Goal: Ask a question

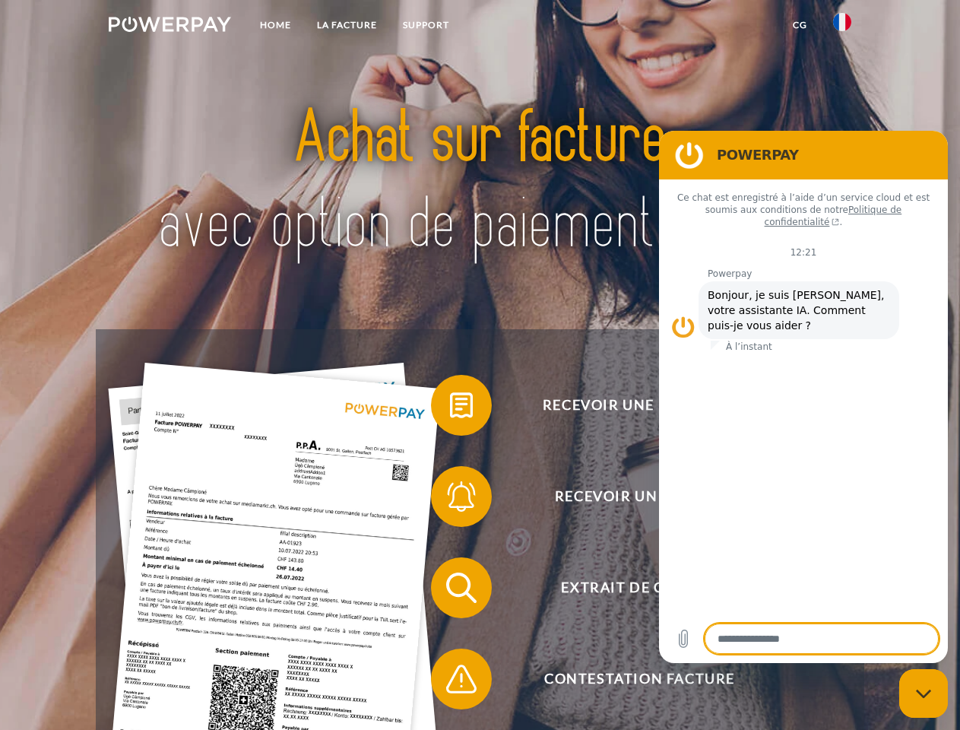
click at [170, 27] on img at bounding box center [170, 24] width 122 height 15
click at [843, 27] on img at bounding box center [842, 22] width 18 height 18
click at [800, 25] on link "CG" at bounding box center [800, 24] width 40 height 27
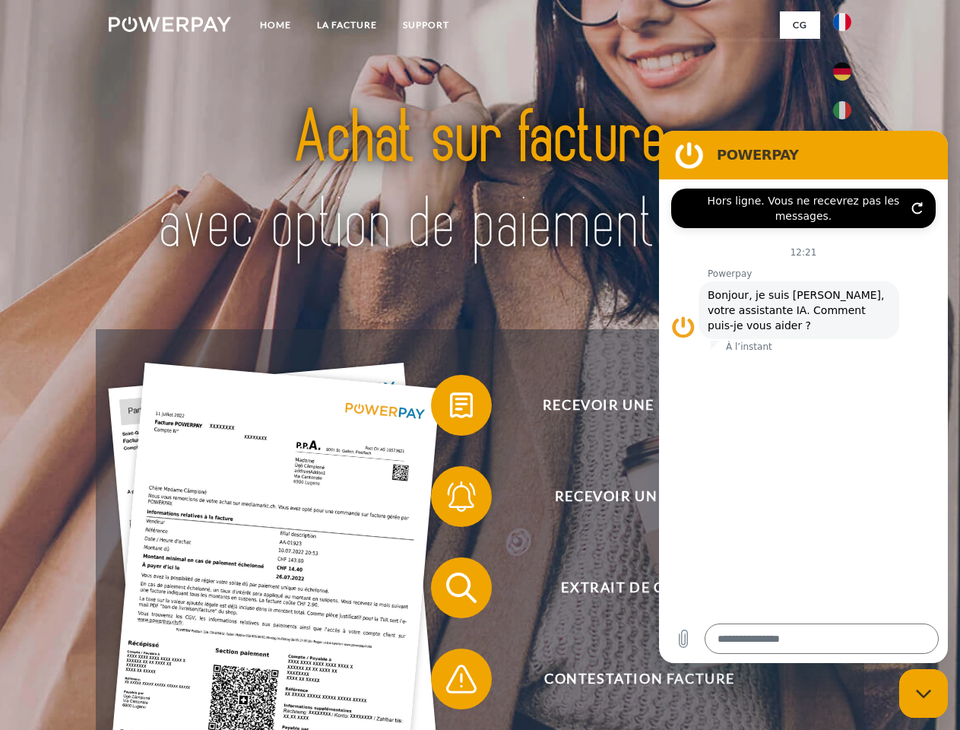
click at [450, 408] on span at bounding box center [439, 405] width 76 height 76
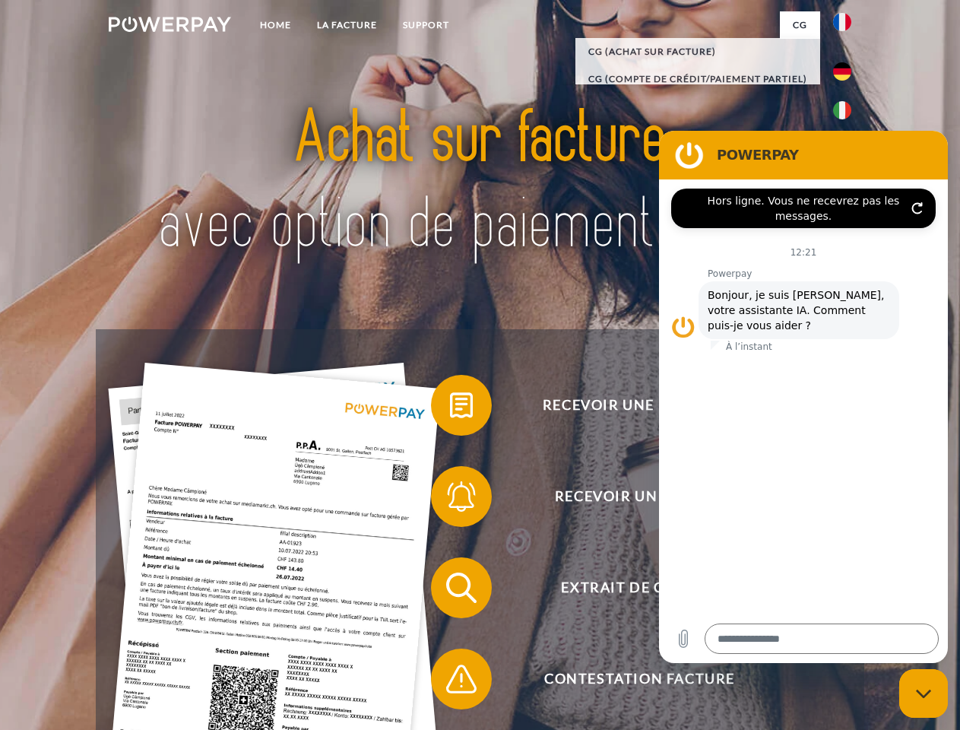
click at [450, 500] on span at bounding box center [439, 497] width 76 height 76
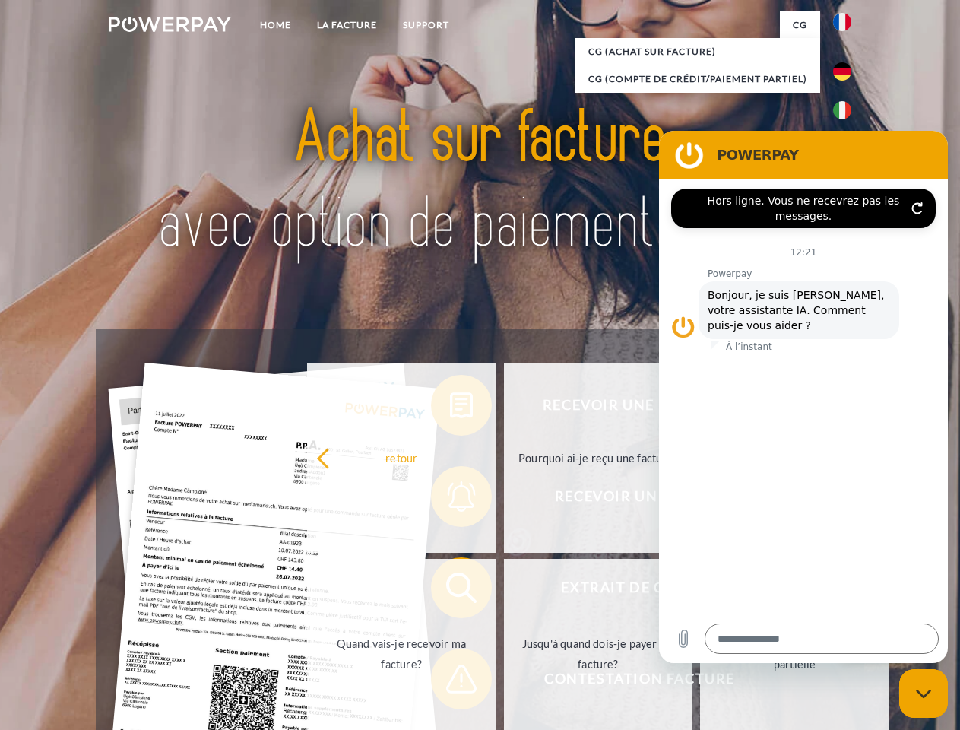
click at [504, 591] on link "Jusqu'à quand dois-je payer ma facture?" at bounding box center [598, 654] width 189 height 190
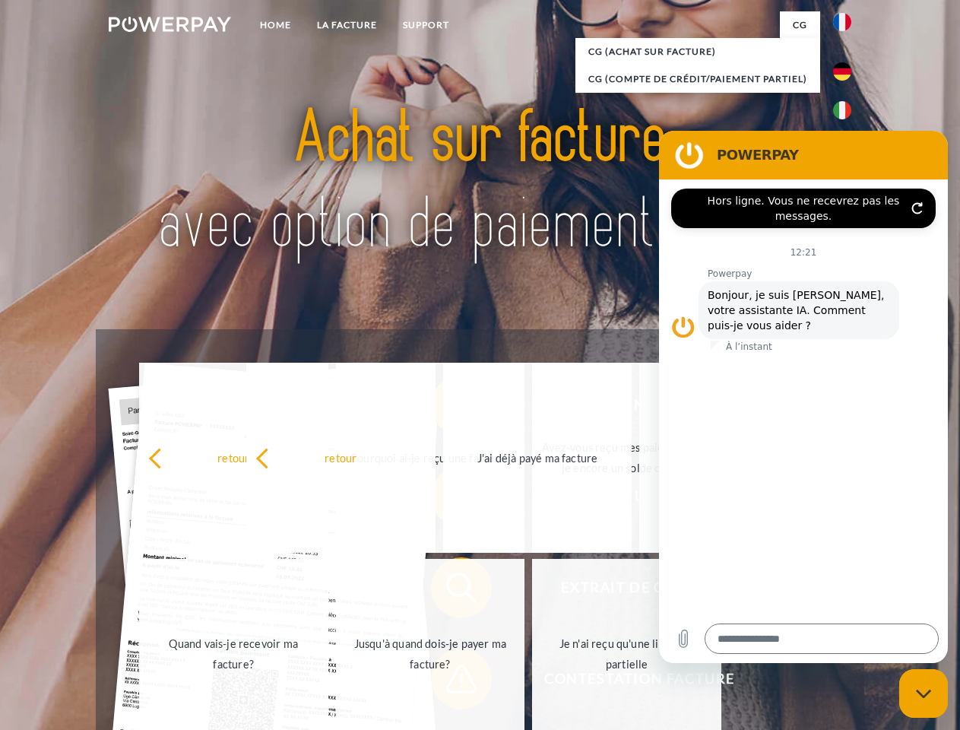
click at [450, 682] on span at bounding box center [439, 679] width 76 height 76
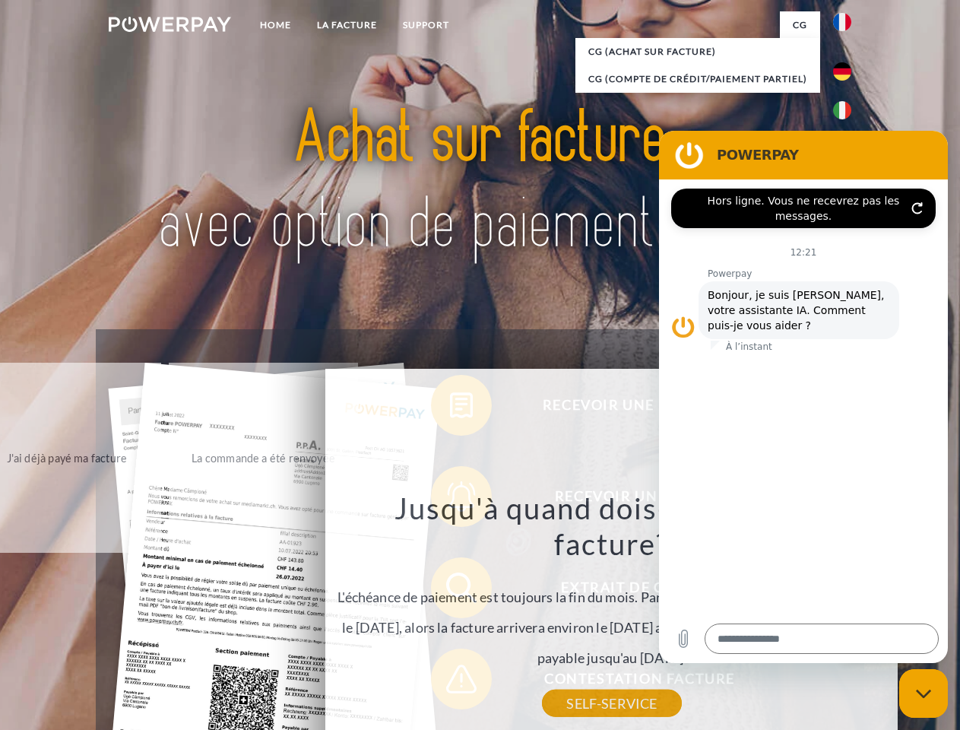
click at [924, 694] on icon "Fermer la fenêtre de messagerie" at bounding box center [924, 694] width 16 height 10
type textarea "*"
